Goal: Find specific page/section: Find specific page/section

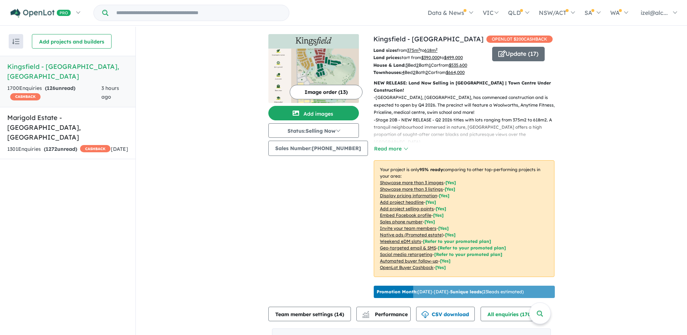
scroll to position [254, 0]
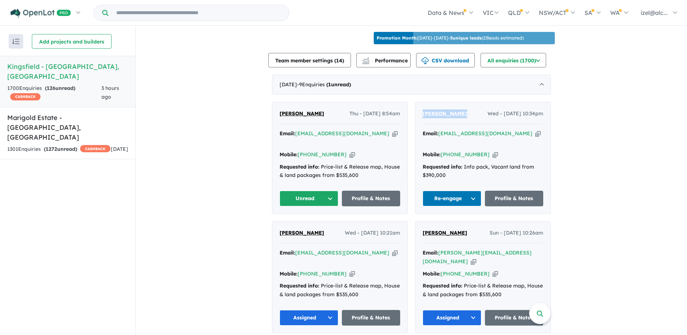
click at [392, 134] on icon "button" at bounding box center [394, 134] width 5 height 8
click at [349, 151] on icon "button" at bounding box center [351, 155] width 5 height 8
copy span "[PERSON_NAME]"
drag, startPoint x: 332, startPoint y: 116, endPoint x: 270, endPoint y: 110, distance: 62.5
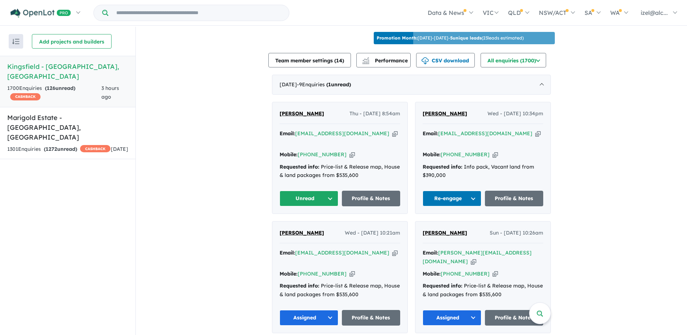
drag, startPoint x: 235, startPoint y: 155, endPoint x: 238, endPoint y: 131, distance: 24.8
drag, startPoint x: 208, startPoint y: 117, endPoint x: 173, endPoint y: 10, distance: 113.0
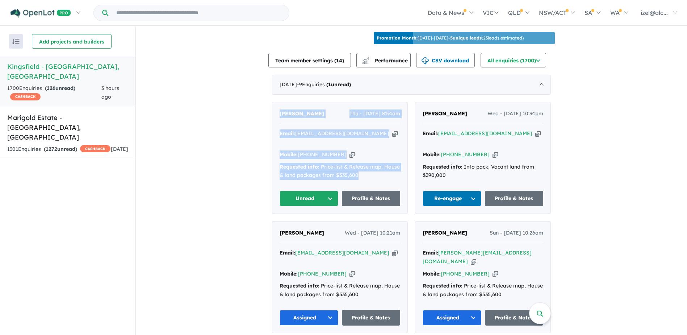
drag, startPoint x: 319, startPoint y: 159, endPoint x: 280, endPoint y: 114, distance: 59.3
click at [278, 113] on div "[PERSON_NAME] Thu - [DATE] 8:54am Email: [EMAIL_ADDRESS][DOMAIN_NAME] Copied! M…" at bounding box center [339, 157] width 135 height 111
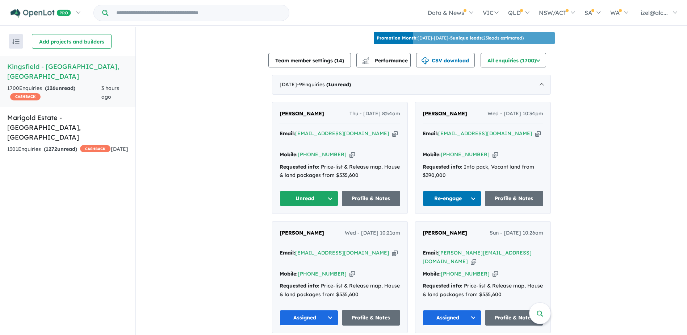
click at [392, 133] on icon "button" at bounding box center [394, 134] width 5 height 8
click at [349, 151] on icon "button" at bounding box center [351, 155] width 5 height 8
